Goal: Task Accomplishment & Management: Manage account settings

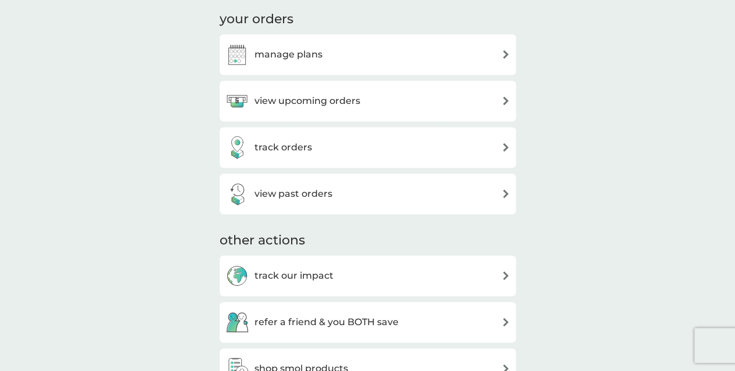
scroll to position [406, 0]
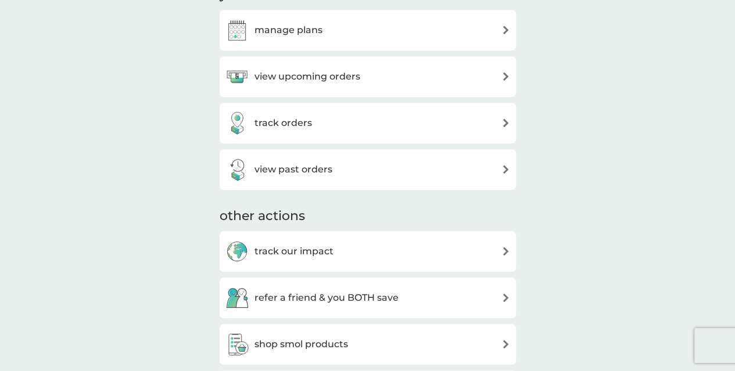
click at [326, 173] on h3 "view past orders" at bounding box center [293, 169] width 78 height 15
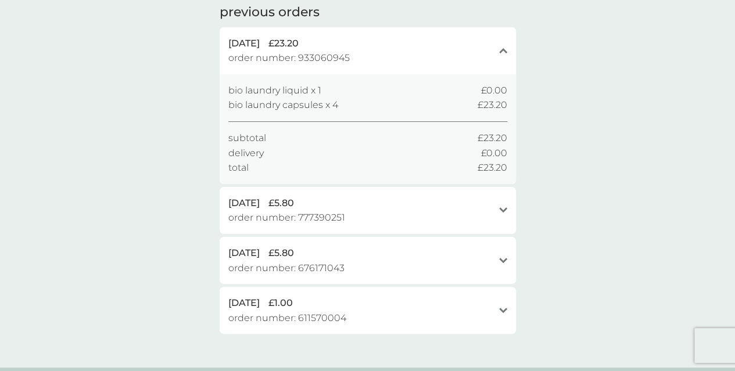
scroll to position [58, 0]
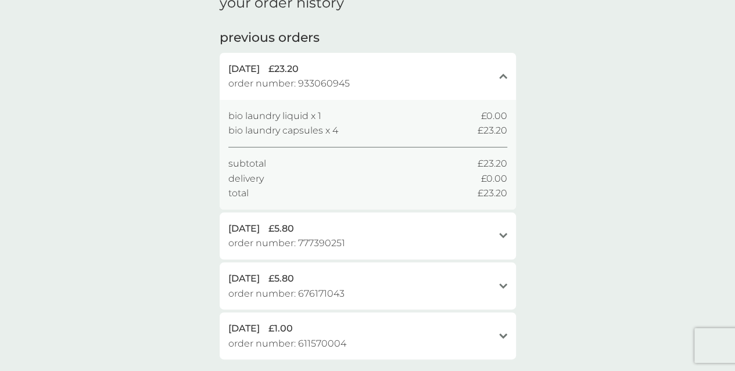
click at [298, 75] on span "£23.20" at bounding box center [283, 69] width 30 height 15
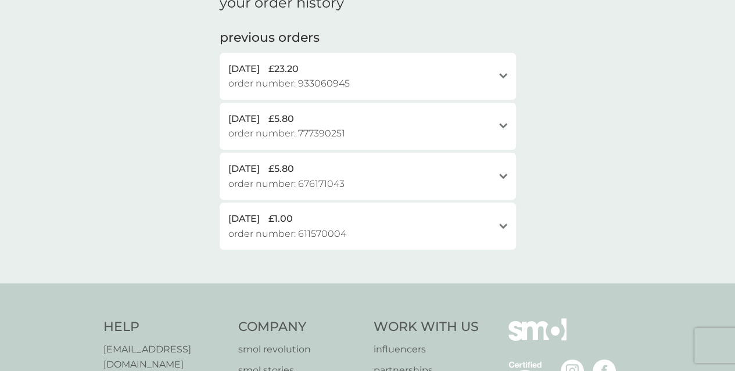
click at [298, 75] on span "£23.20" at bounding box center [283, 69] width 30 height 15
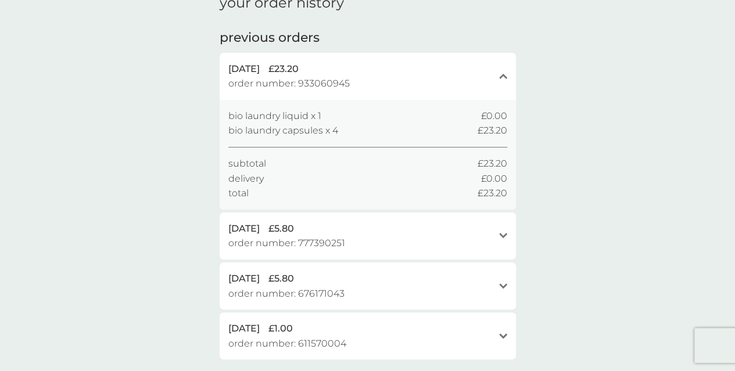
click at [323, 128] on span "bio laundry capsules x 4" at bounding box center [283, 130] width 110 height 15
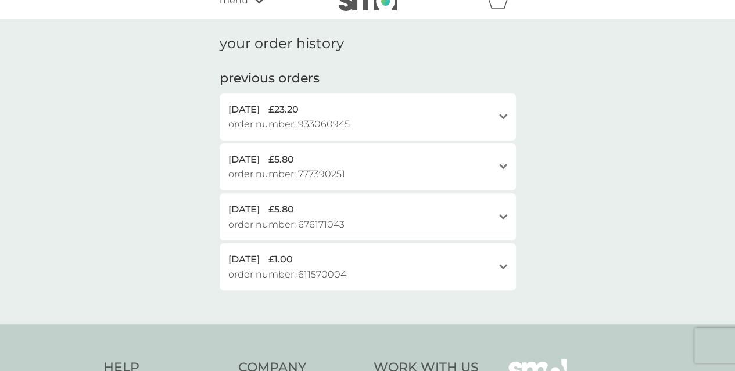
scroll to position [0, 0]
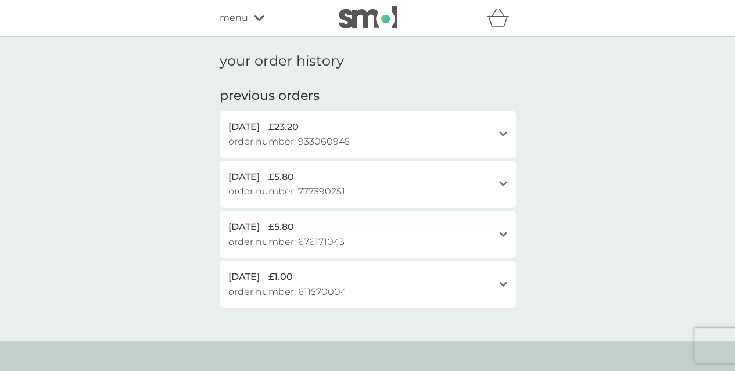
click at [247, 13] on div "menu" at bounding box center [269, 17] width 99 height 15
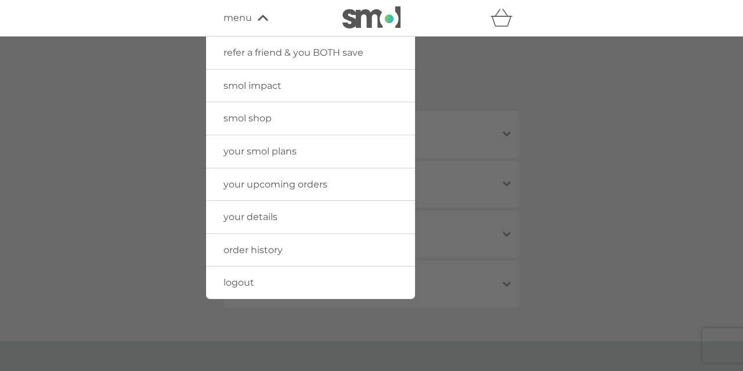
click at [261, 116] on span "smol shop" at bounding box center [248, 118] width 48 height 11
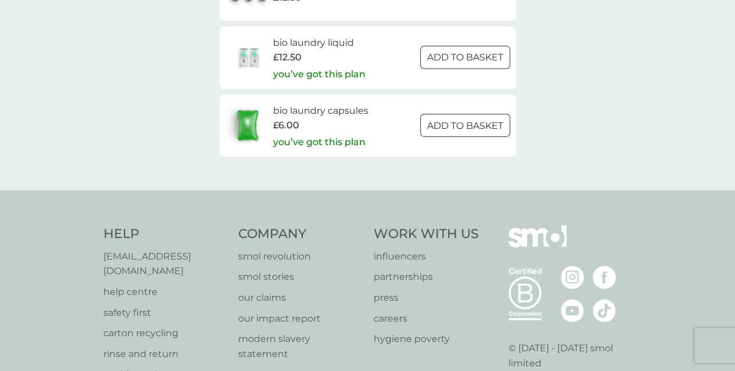
scroll to position [1858, 0]
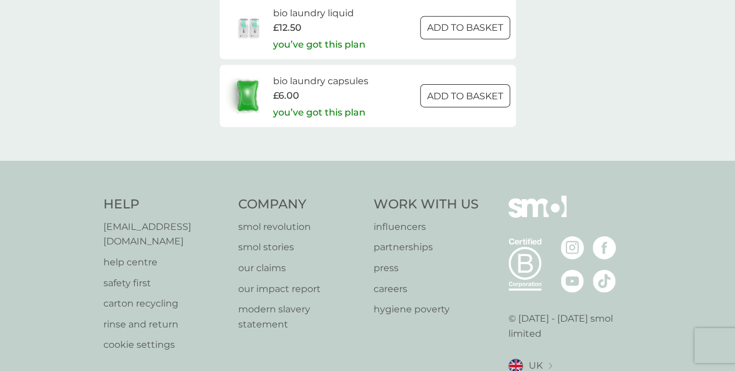
click at [257, 91] on img at bounding box center [247, 95] width 44 height 41
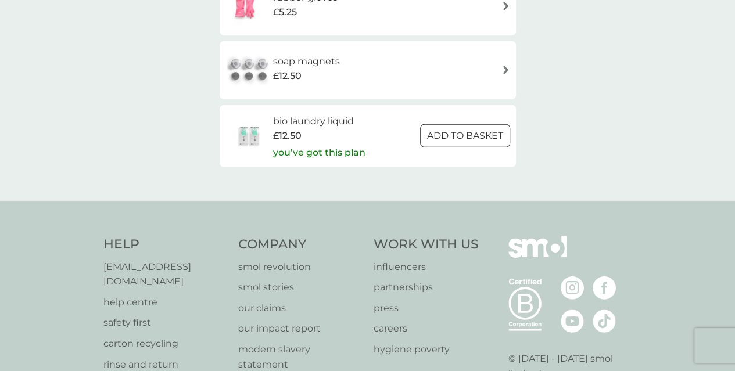
scroll to position [1742, 0]
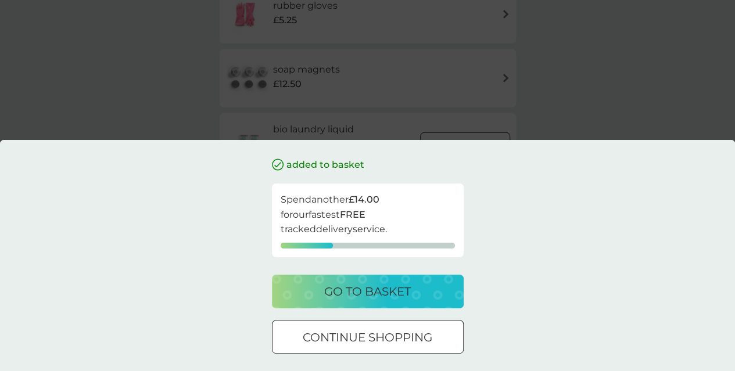
click at [545, 106] on div "added to basket Spend another £14.00 for our fastest FREE tracked delivery serv…" at bounding box center [367, 185] width 735 height 371
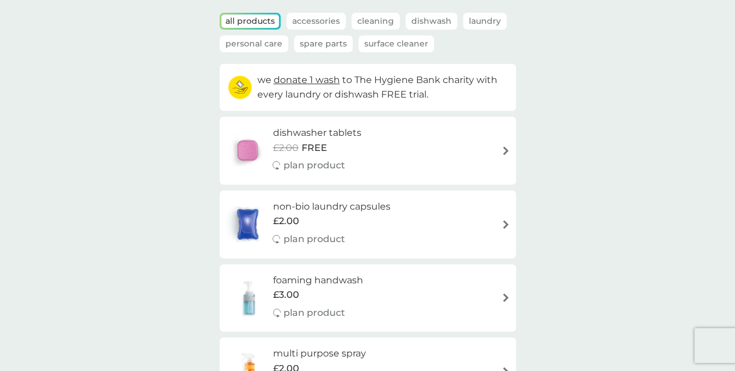
scroll to position [0, 0]
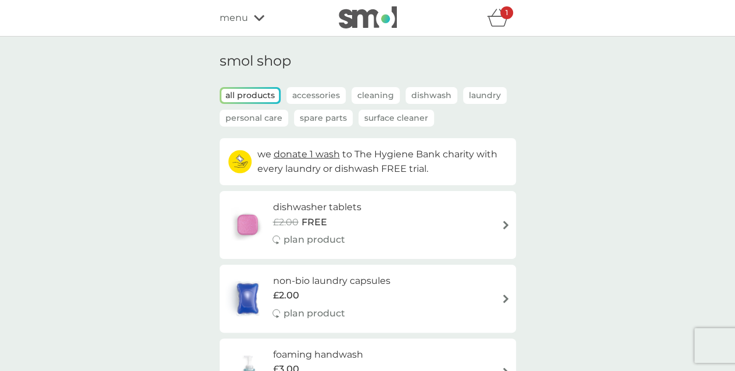
click at [254, 21] on icon at bounding box center [259, 18] width 10 height 7
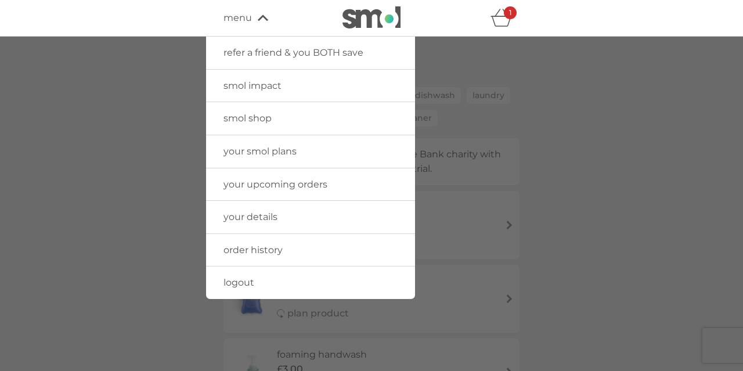
click at [275, 157] on link "your smol plans" at bounding box center [310, 151] width 209 height 33
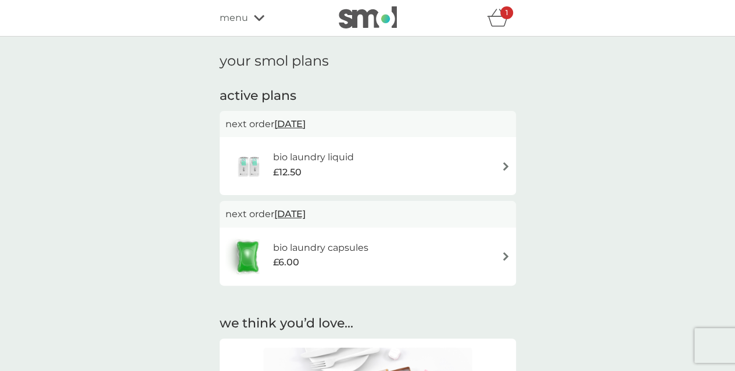
click at [305, 123] on span "[DATE]" at bounding box center [289, 124] width 31 height 23
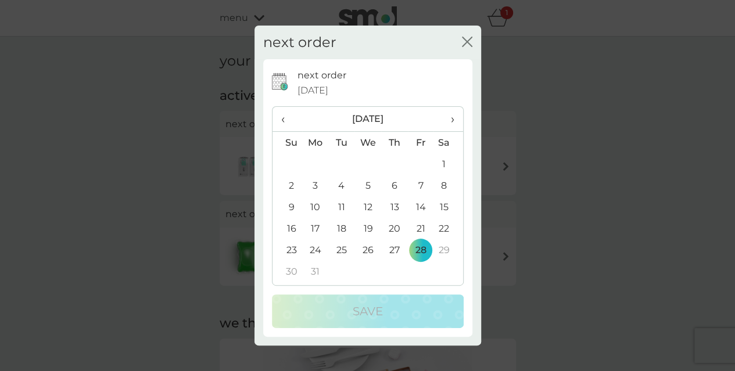
click at [451, 120] on span "›" at bounding box center [448, 119] width 12 height 24
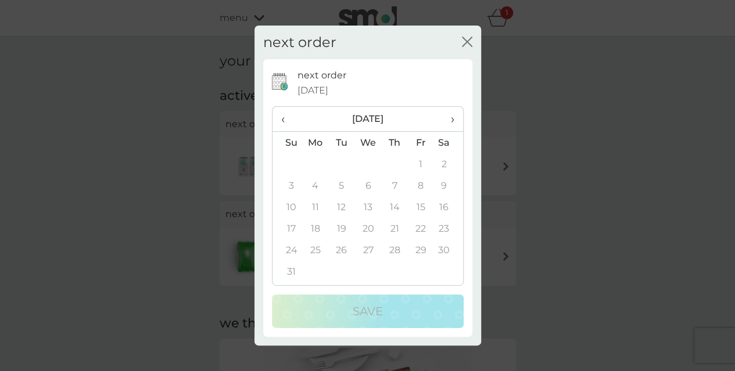
click at [284, 113] on span "‹" at bounding box center [287, 119] width 12 height 24
click at [284, 115] on span "‹" at bounding box center [287, 119] width 12 height 24
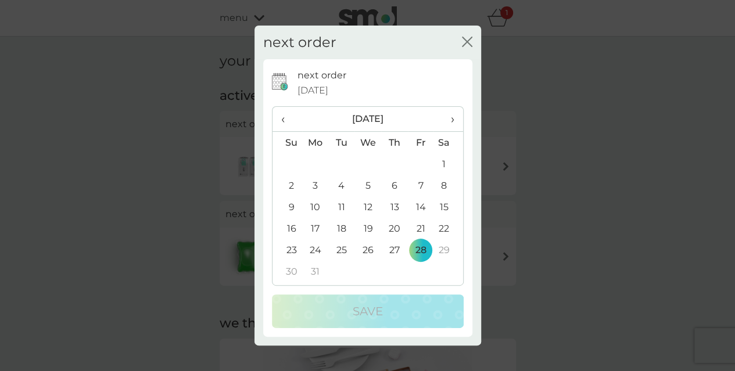
click at [634, 229] on div "next order close next order [DATE] ‹ [DATE] › Su Mo Tu We Th Fr Sa 26 27 28 29 …" at bounding box center [367, 185] width 735 height 371
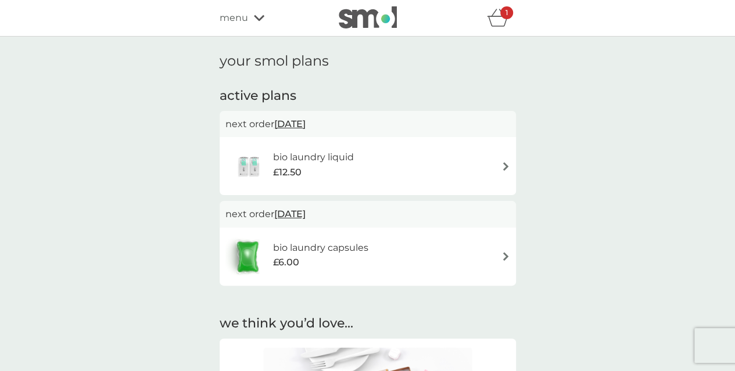
click at [305, 214] on span "[DATE]" at bounding box center [289, 214] width 31 height 23
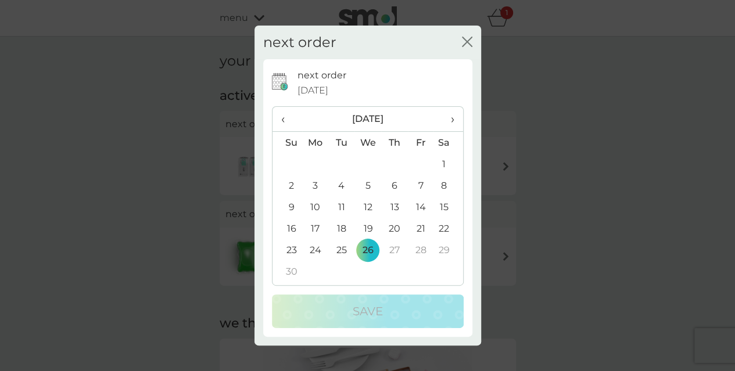
click at [453, 125] on span "›" at bounding box center [448, 119] width 12 height 24
click at [279, 116] on th "‹" at bounding box center [287, 119] width 30 height 25
click at [312, 81] on p "next order" at bounding box center [321, 75] width 49 height 15
click at [463, 42] on icon "close" at bounding box center [467, 42] width 10 height 10
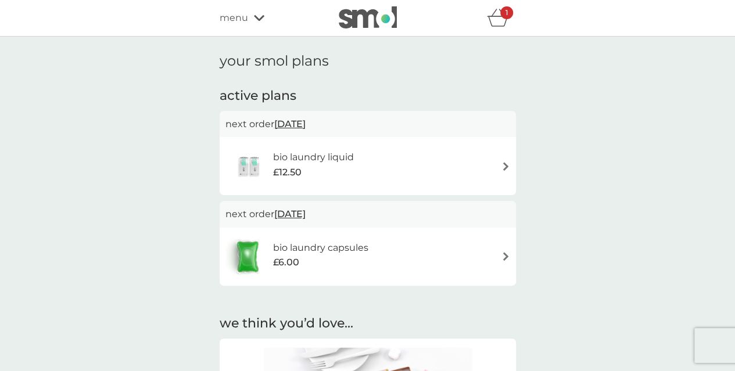
click at [496, 245] on div "bio laundry capsules £6.00" at bounding box center [367, 256] width 285 height 41
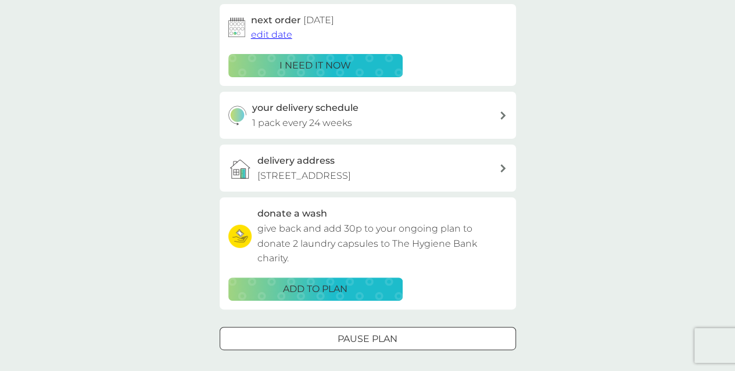
scroll to position [174, 0]
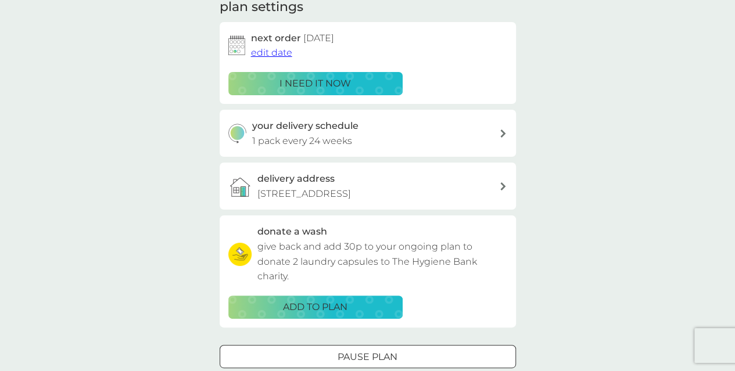
click at [424, 153] on div "your delivery schedule 1 pack every 24 weeks" at bounding box center [368, 133] width 296 height 47
select select "119"
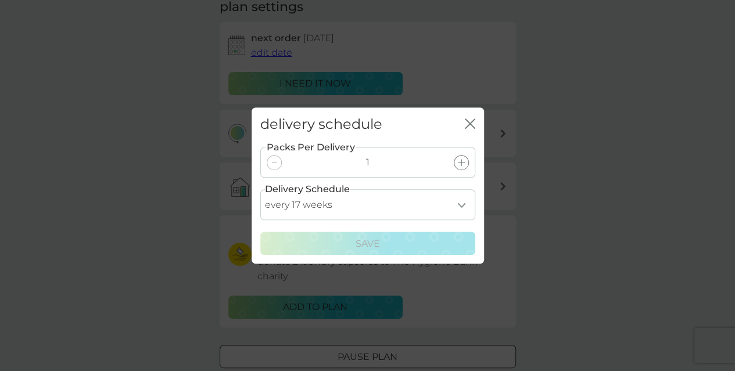
click at [461, 208] on select "every 1 week every 2 weeks every 3 weeks every 4 weeks every 5 weeks every 6 we…" at bounding box center [367, 204] width 215 height 31
click at [260, 189] on select "every 1 week every 2 weeks every 3 weeks every 4 weeks every 5 weeks every 6 we…" at bounding box center [367, 204] width 215 height 31
click at [549, 189] on div "delivery schedule close Packs Per Delivery 1 Delivery Schedule every 1 week eve…" at bounding box center [367, 185] width 735 height 371
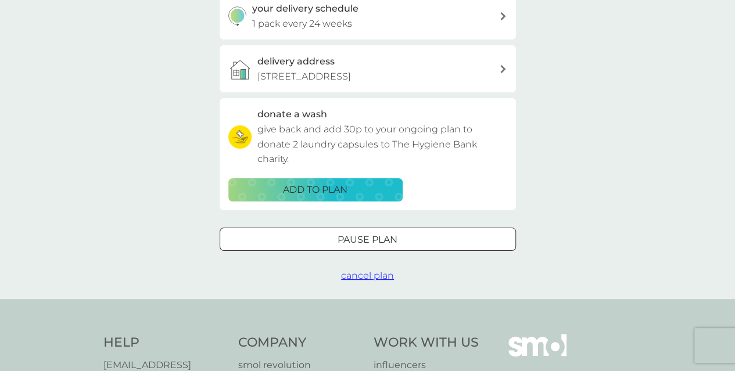
scroll to position [348, 0]
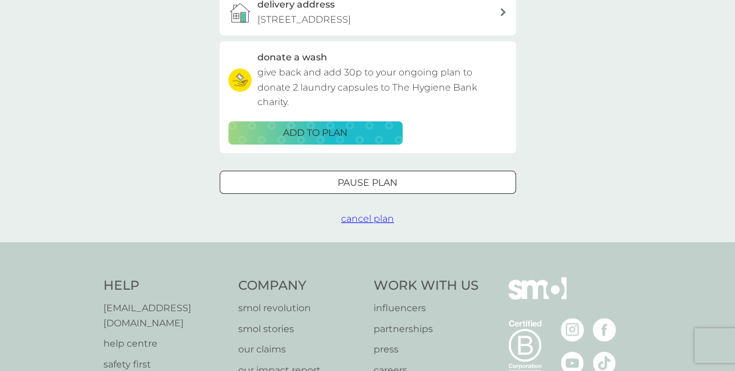
click at [502, 186] on div "Pause plan" at bounding box center [367, 182] width 295 height 15
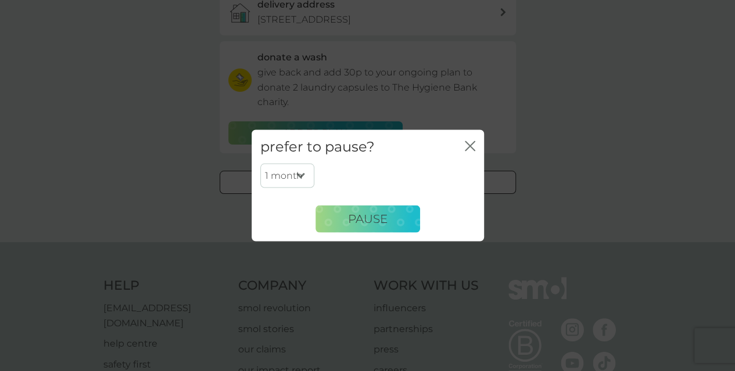
click at [287, 170] on select "1 month 2 months 3 months 4 months 5 months 6 months" at bounding box center [287, 176] width 54 height 24
select select "6"
click at [260, 164] on select "1 month 2 months 3 months 4 months 5 months 6 months" at bounding box center [287, 176] width 54 height 24
click at [297, 177] on select "1 month 2 months 3 months 4 months 5 months 6 months" at bounding box center [287, 176] width 54 height 24
click at [349, 210] on button "Pause" at bounding box center [367, 219] width 105 height 28
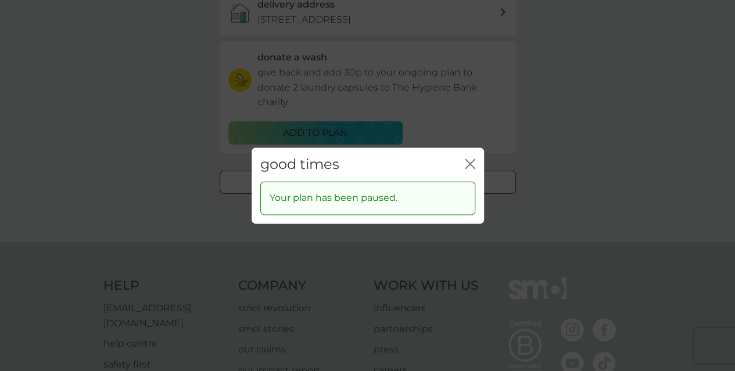
click at [480, 161] on div "good times close" at bounding box center [367, 165] width 232 height 34
click at [465, 163] on icon "close" at bounding box center [470, 164] width 10 height 10
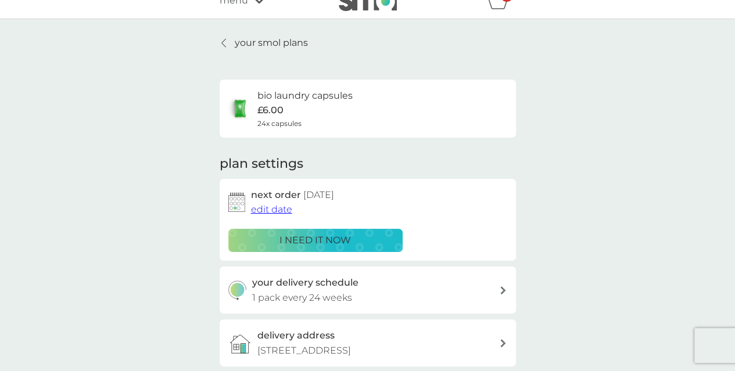
scroll to position [0, 0]
